Goal: Information Seeking & Learning: Learn about a topic

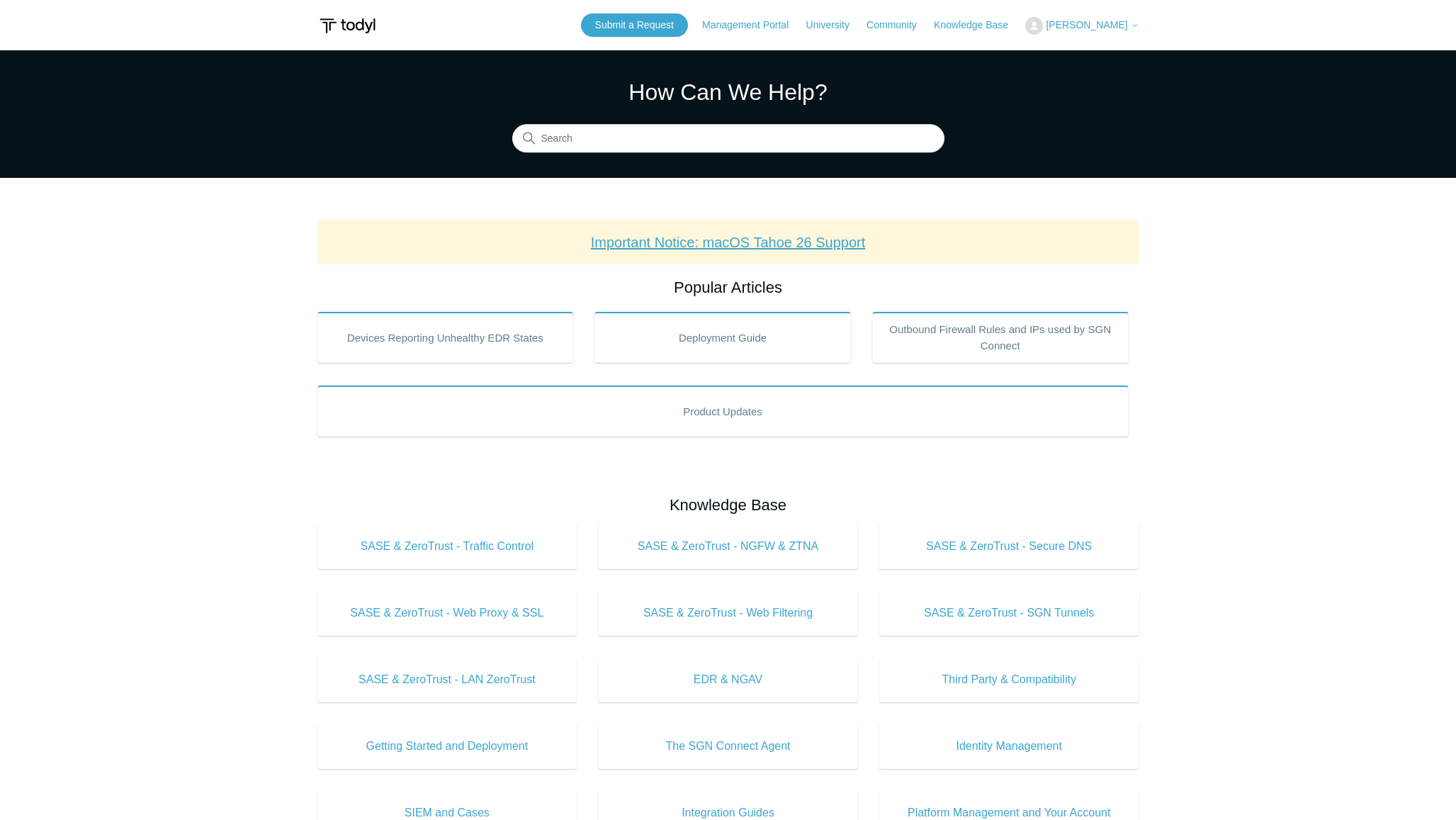
click at [795, 236] on link "Important Notice: macOS Tahoe 26 Support" at bounding box center [728, 242] width 275 height 16
click at [789, 33] on div "Submit a Request Management Portal University Community Knowledge Base Greg Tho…" at bounding box center [860, 25] width 558 height 23
click at [776, 21] on link "Management Portal" at bounding box center [752, 25] width 100 height 15
click at [428, 252] on p "Important Notice: macOS Tahoe 26 Support" at bounding box center [728, 242] width 799 height 21
